Goal: Find specific page/section: Find specific page/section

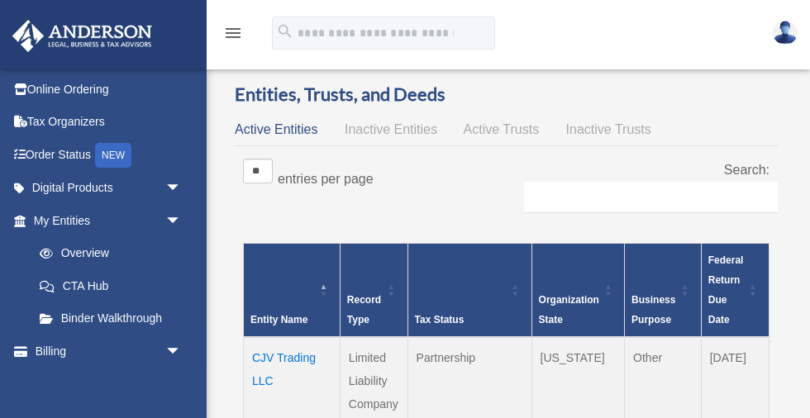
scroll to position [35, 0]
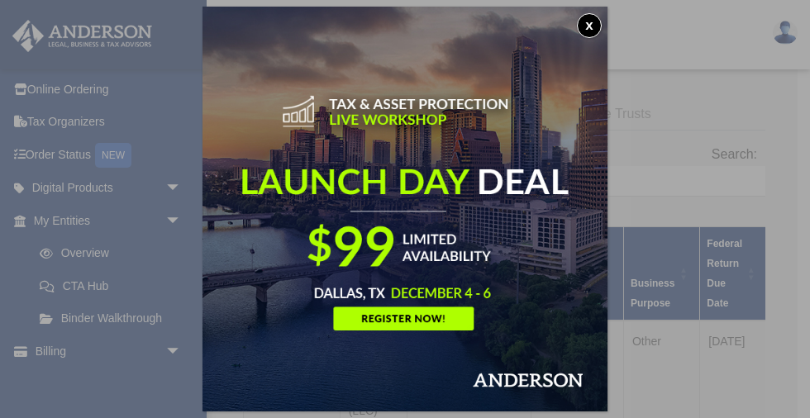
click at [589, 24] on button "x" at bounding box center [589, 25] width 25 height 25
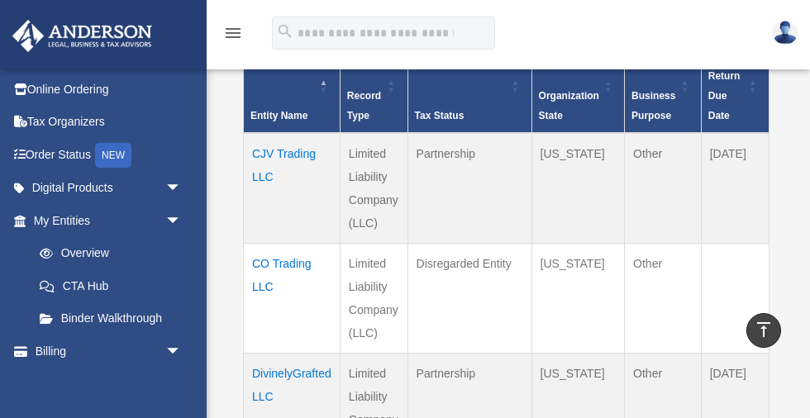
scroll to position [218, 0]
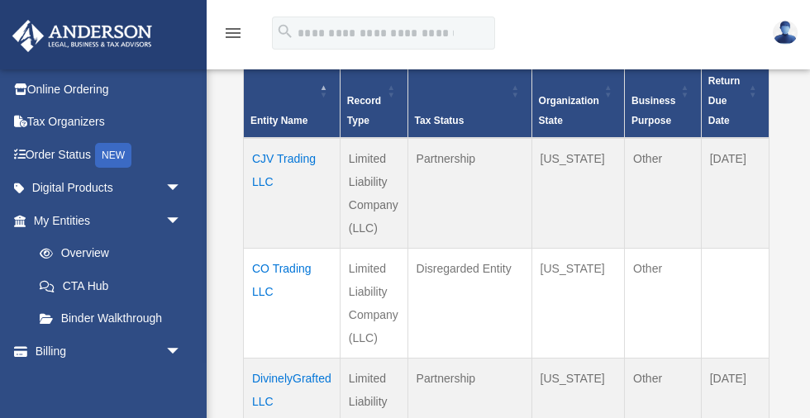
click at [288, 153] on td "CJV Trading LLC" at bounding box center [292, 193] width 97 height 111
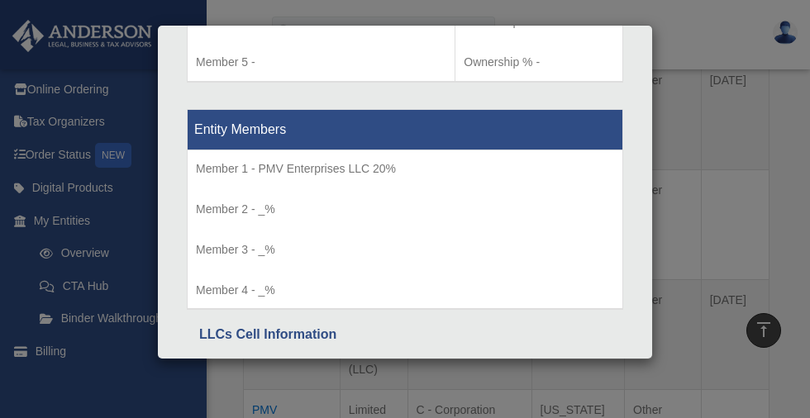
scroll to position [2011, 0]
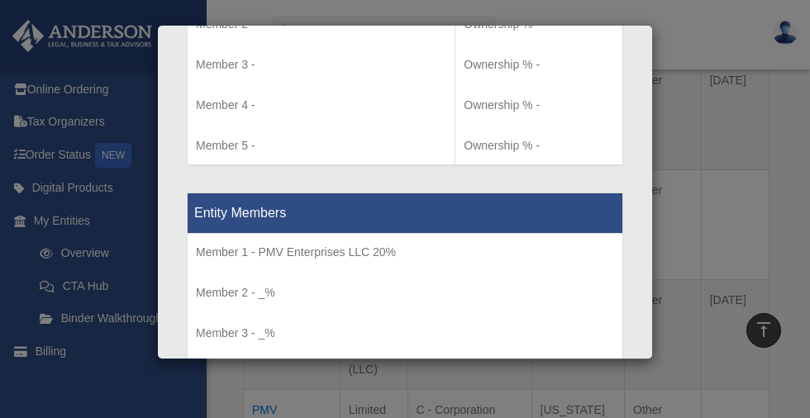
click at [694, 116] on div "Details × Articles Sent Organizational Date" at bounding box center [405, 209] width 810 height 418
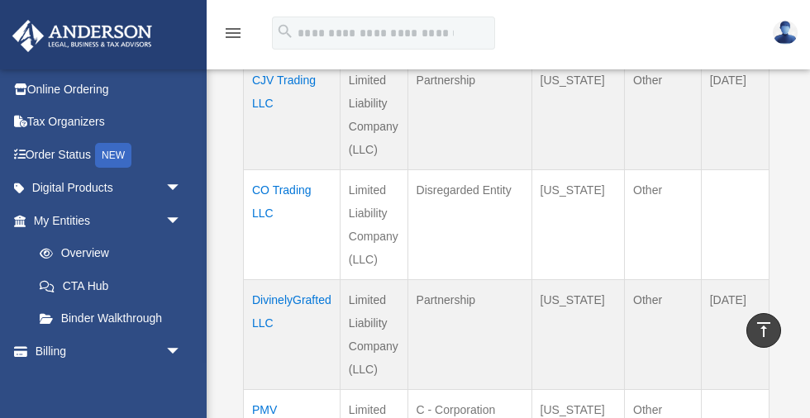
click at [300, 298] on td "DivinelyGrafted LLC" at bounding box center [292, 334] width 97 height 110
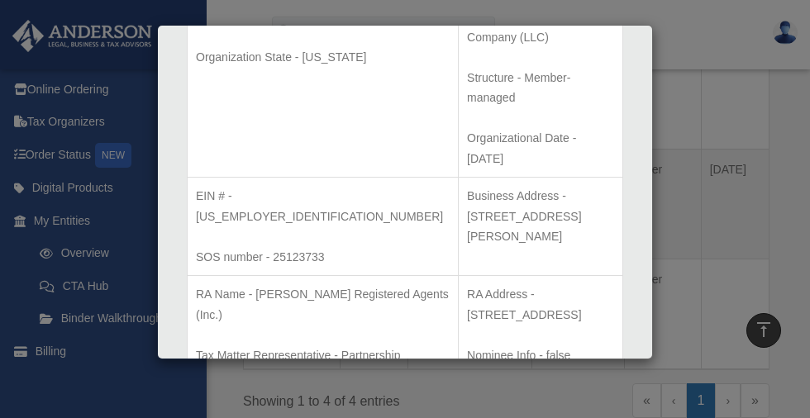
scroll to position [0, 0]
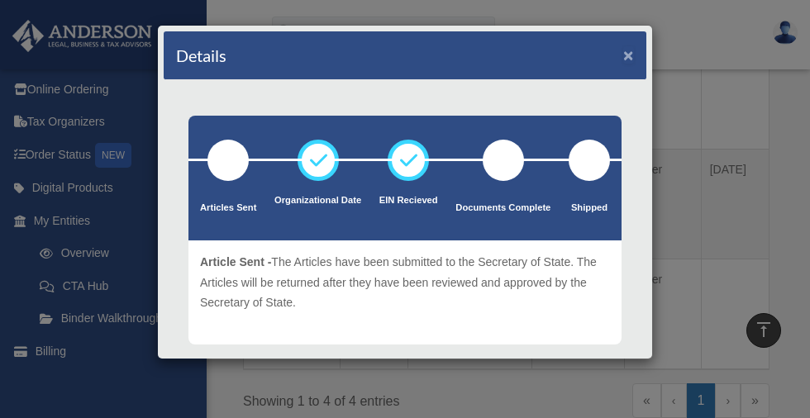
click at [629, 55] on button "×" at bounding box center [628, 54] width 11 height 17
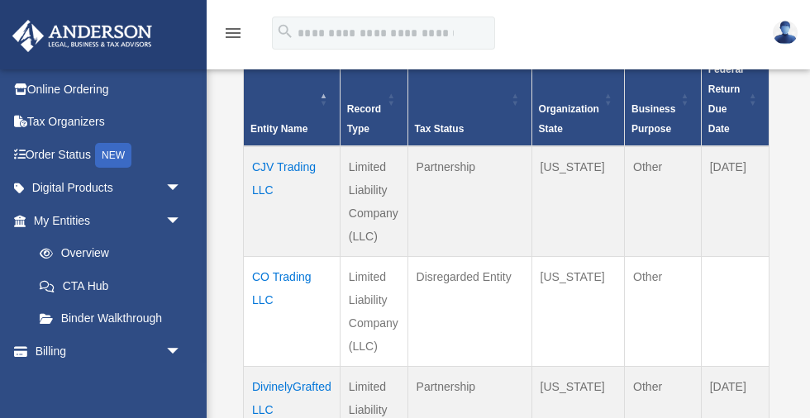
scroll to position [211, 0]
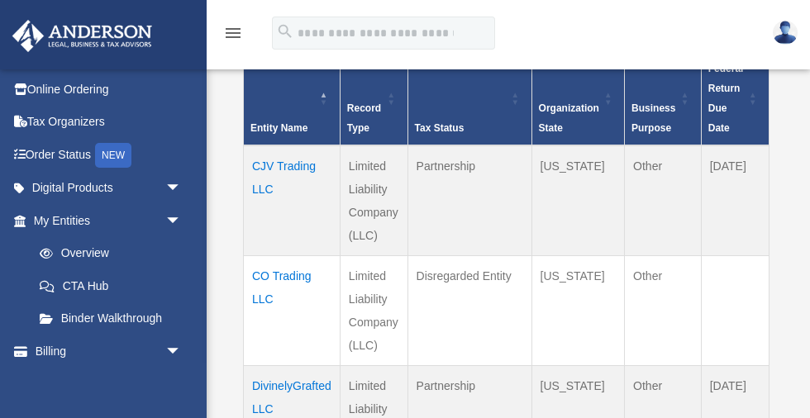
click at [287, 273] on td "CO Trading LLC" at bounding box center [292, 310] width 97 height 110
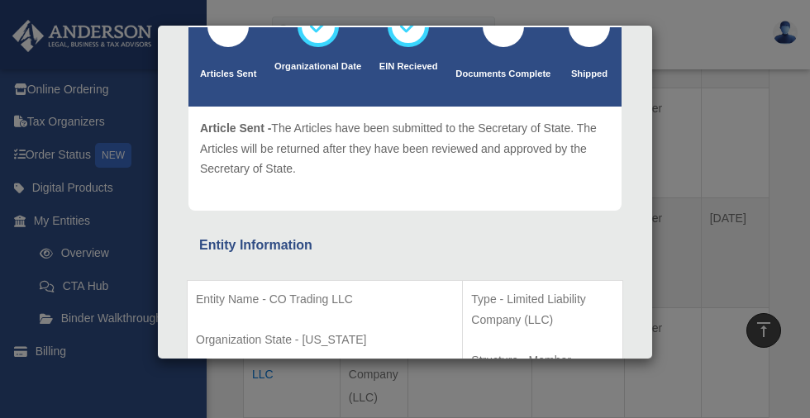
scroll to position [0, 0]
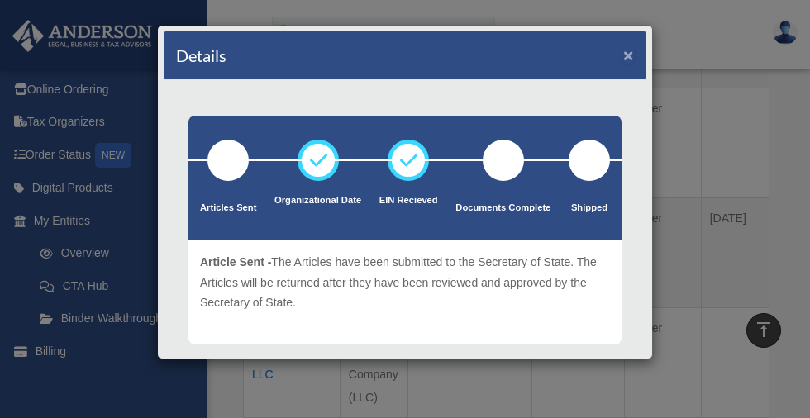
click at [628, 55] on button "×" at bounding box center [628, 54] width 11 height 17
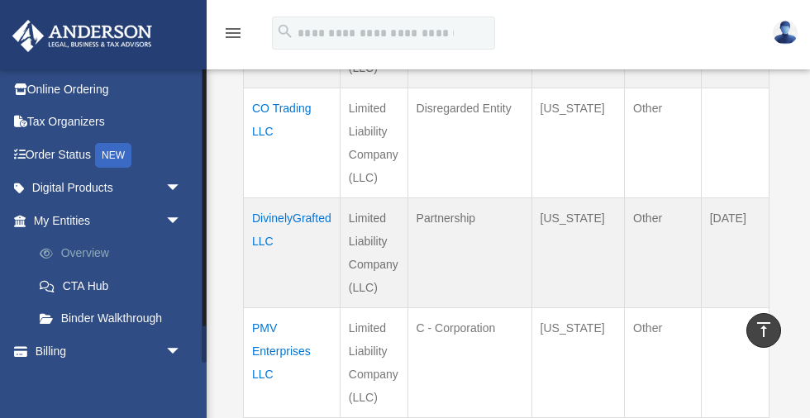
click at [88, 249] on link "Overview" at bounding box center [114, 253] width 183 height 33
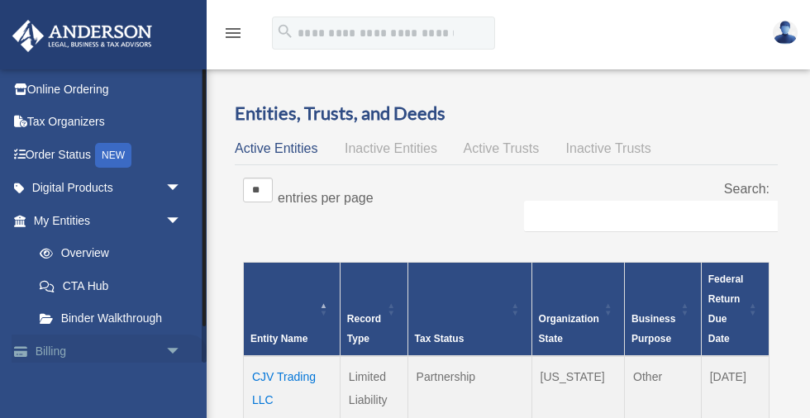
click at [52, 351] on link "Billing arrow_drop_down" at bounding box center [109, 351] width 195 height 33
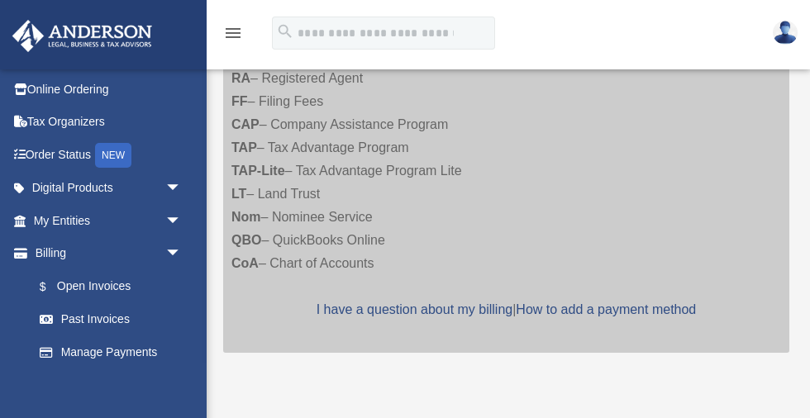
scroll to position [333, 0]
